Goal: Check status: Check status

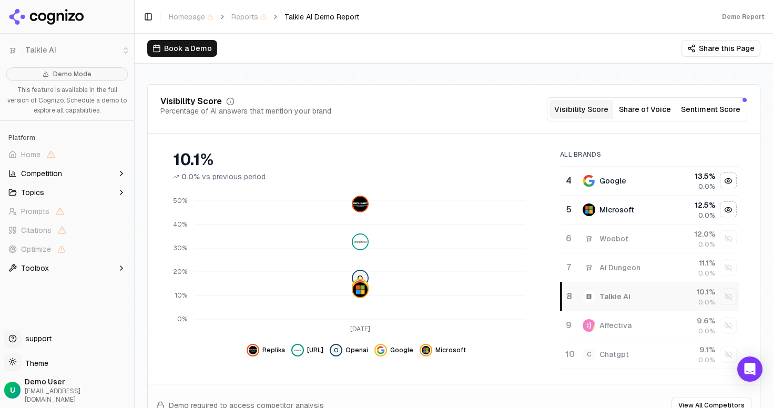
scroll to position [90, 0]
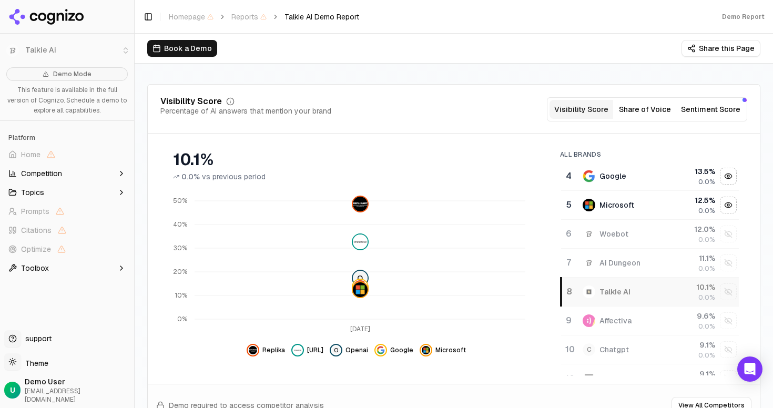
click at [620, 290] on div "Talkie Ai" at bounding box center [614, 292] width 31 height 11
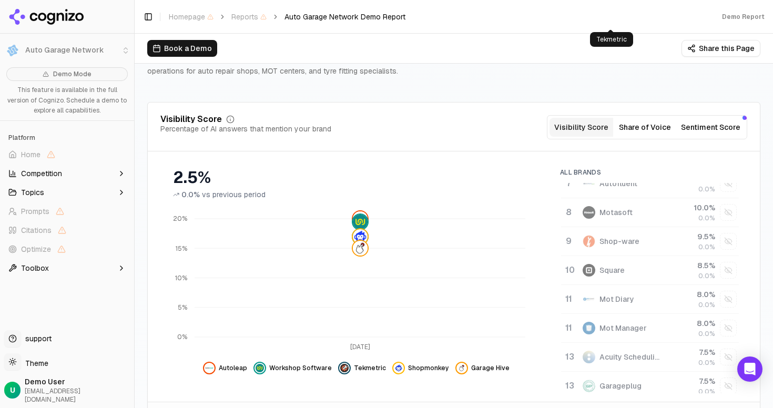
scroll to position [397, 0]
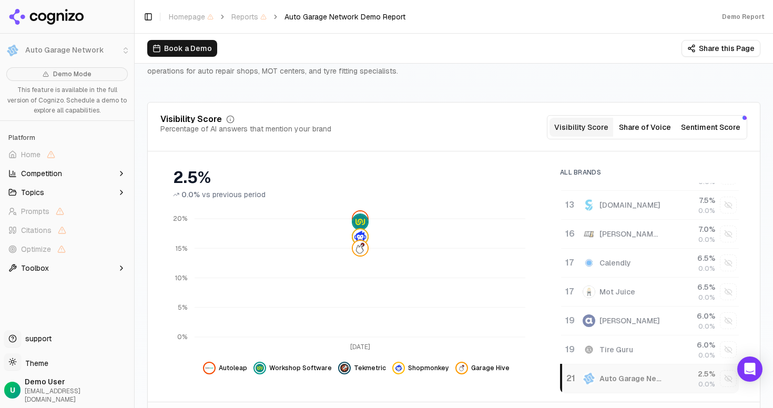
click at [625, 372] on div "Auto Garage Network" at bounding box center [622, 378] width 79 height 13
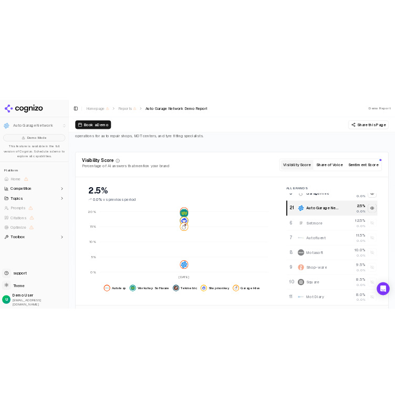
scroll to position [0, 0]
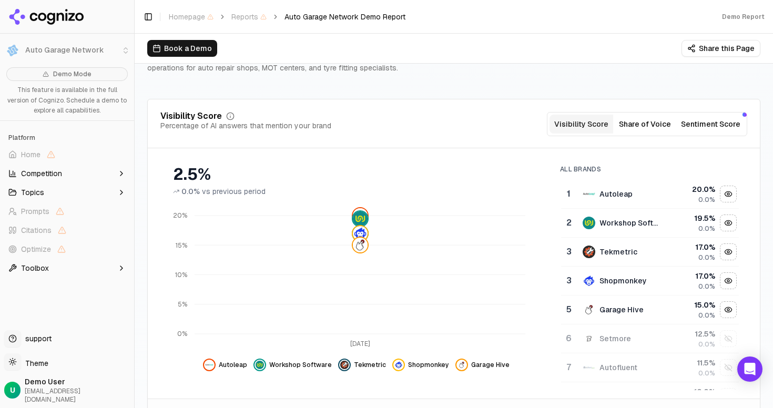
scroll to position [397, 0]
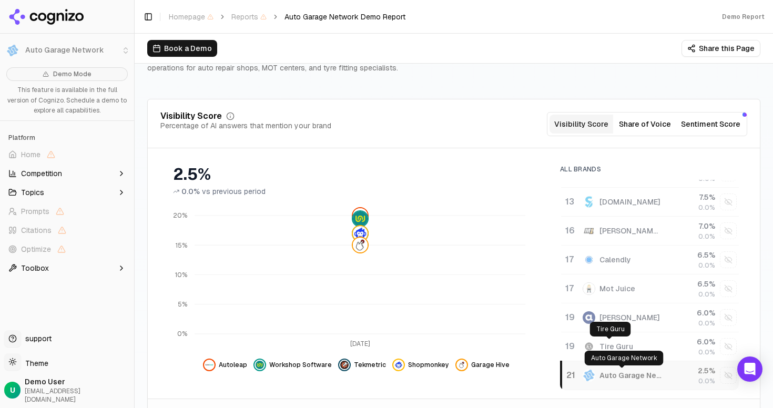
click at [395, 374] on div "Auto Garage Network" at bounding box center [630, 375] width 63 height 11
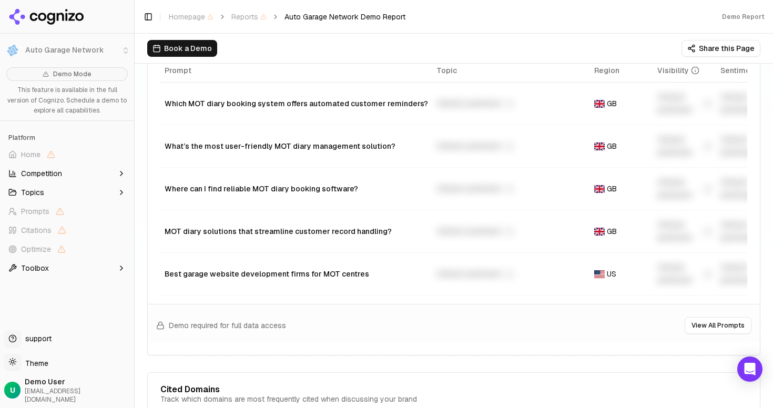
scroll to position [688, 0]
